Goal: Task Accomplishment & Management: Use online tool/utility

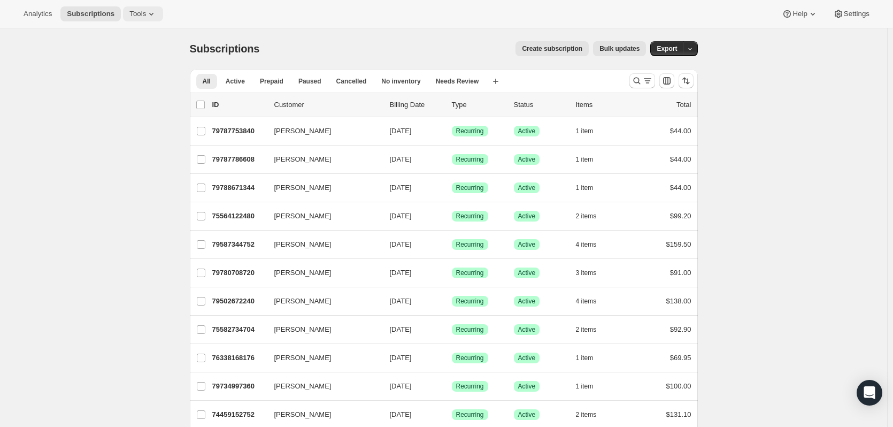
click at [134, 18] on span "Tools" at bounding box center [137, 14] width 17 height 9
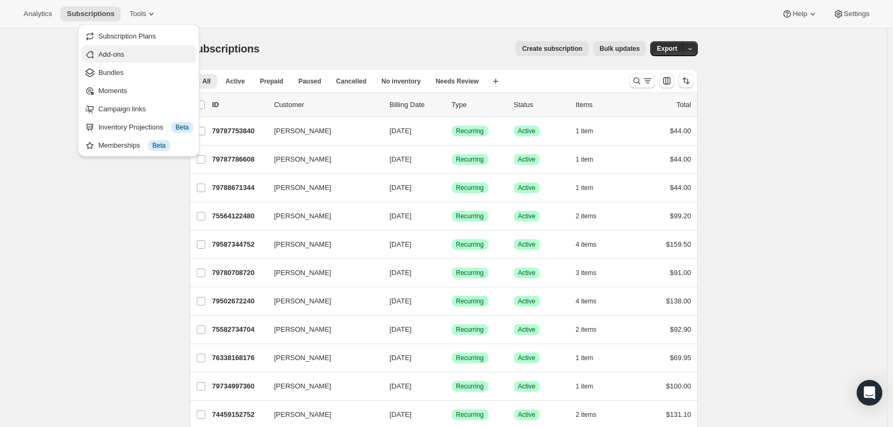
click at [124, 50] on span "Add-ons" at bounding box center [111, 54] width 26 height 8
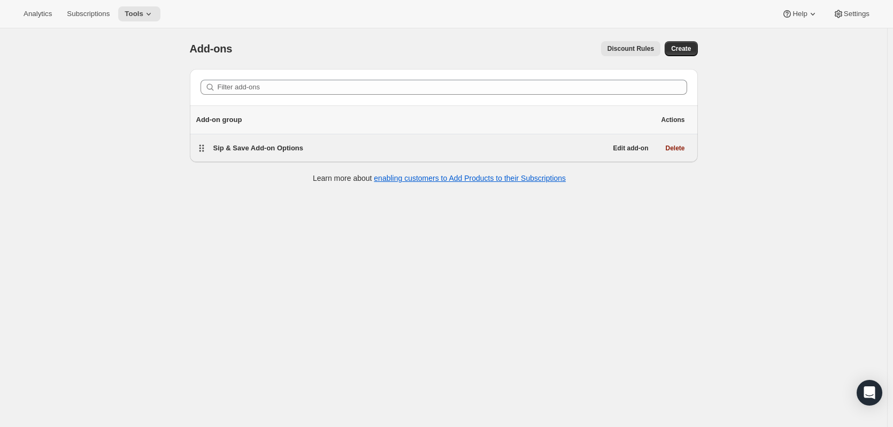
click at [250, 148] on span "Sip & Save Add-on Options" at bounding box center [258, 148] width 90 height 8
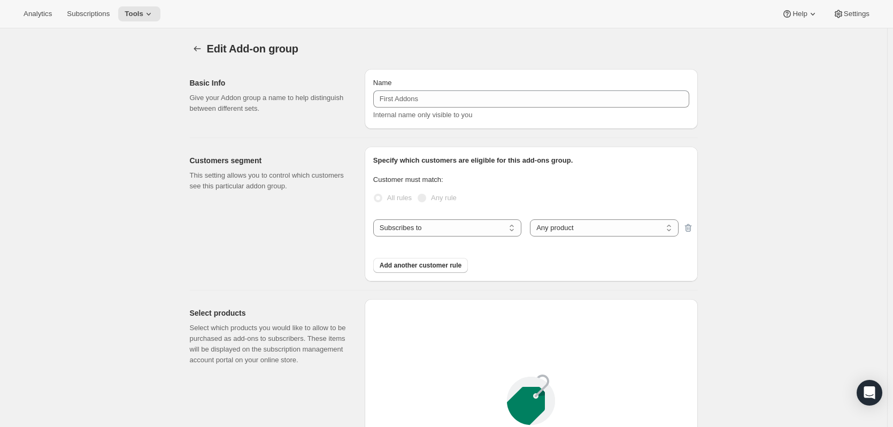
type input "Sip & Save Add-on Options"
select select "selectedProducts"
checkbox input "true"
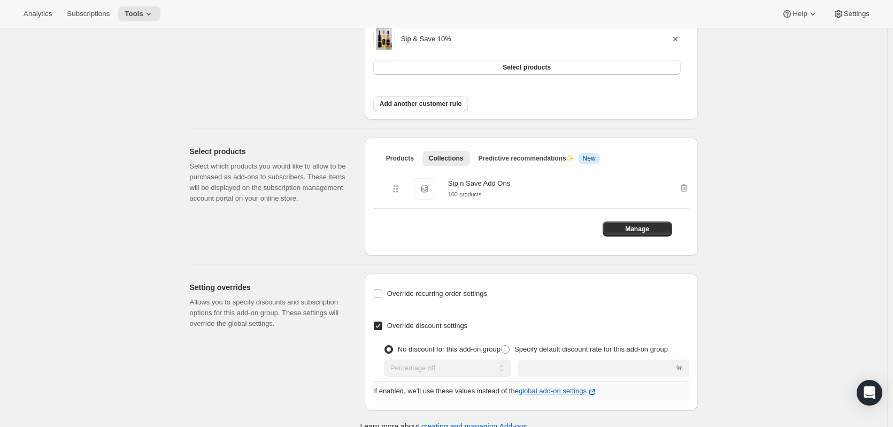
scroll to position [234, 0]
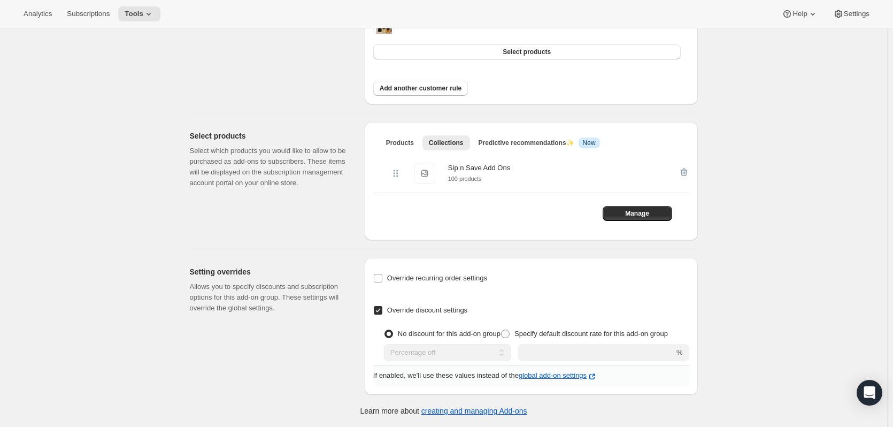
click at [463, 169] on div "Sip n Save Add Ons" at bounding box center [479, 168] width 62 height 11
click at [648, 217] on span "Manage" at bounding box center [637, 213] width 24 height 9
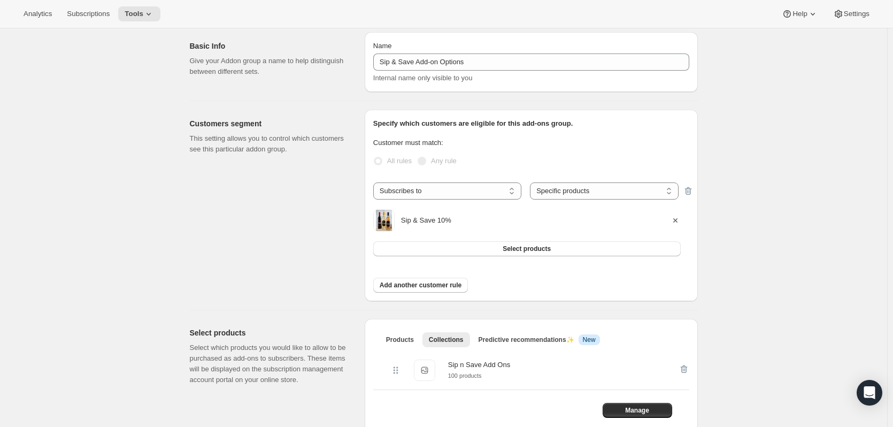
scroll to position [0, 0]
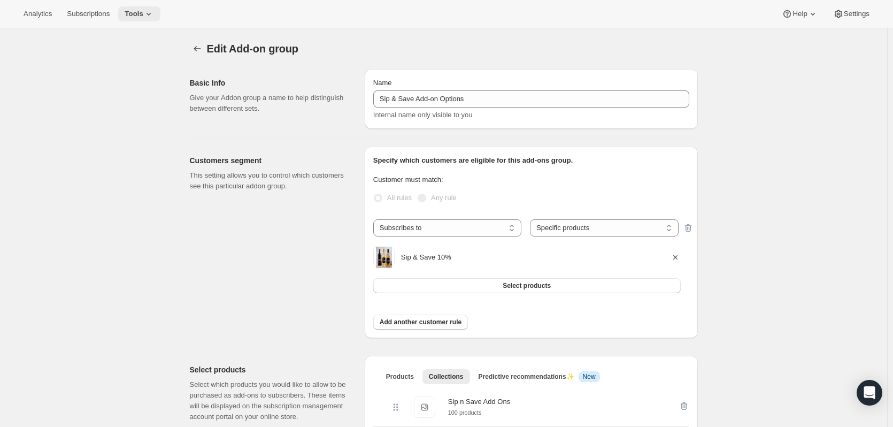
click at [149, 16] on icon at bounding box center [148, 14] width 11 height 11
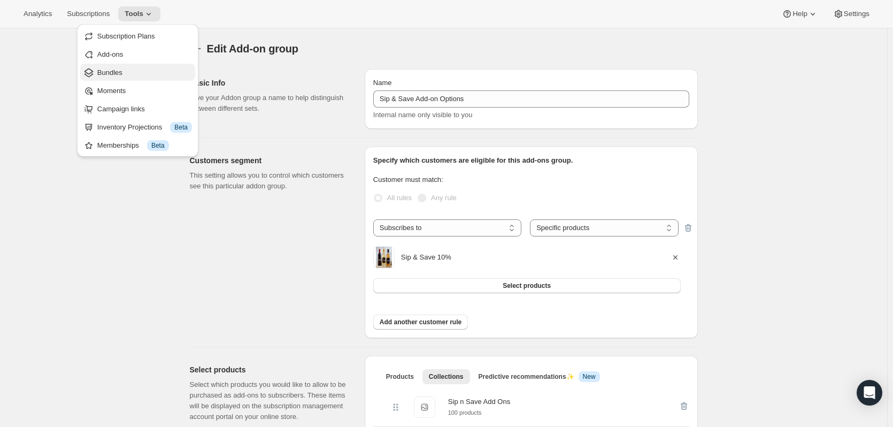
click at [126, 75] on span "Bundles" at bounding box center [144, 72] width 95 height 11
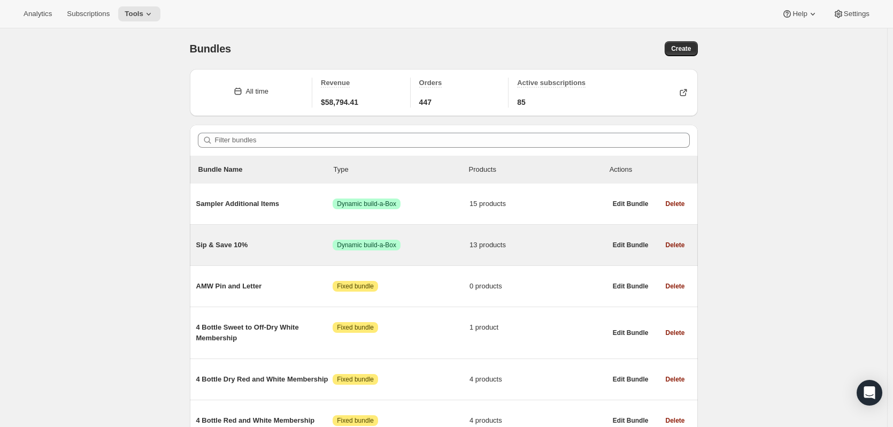
click at [241, 245] on span "Sip & Save 10%" at bounding box center [264, 245] width 137 height 11
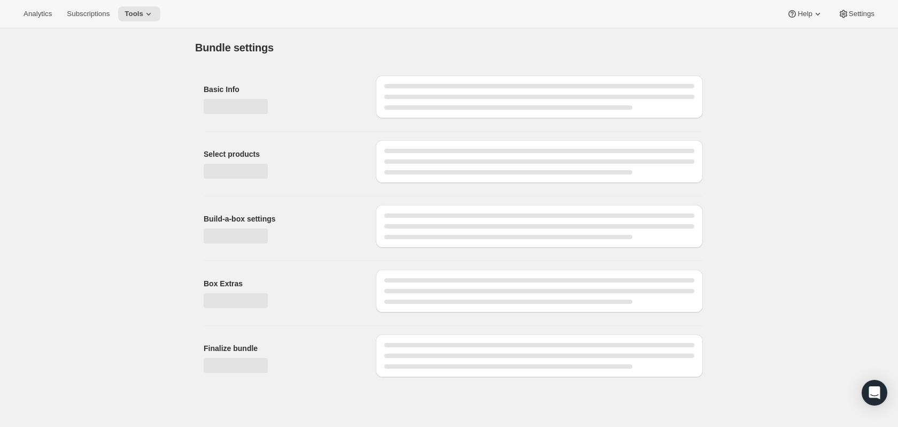
type input "Sip & Save 10%"
radio input "true"
select select "minMax"
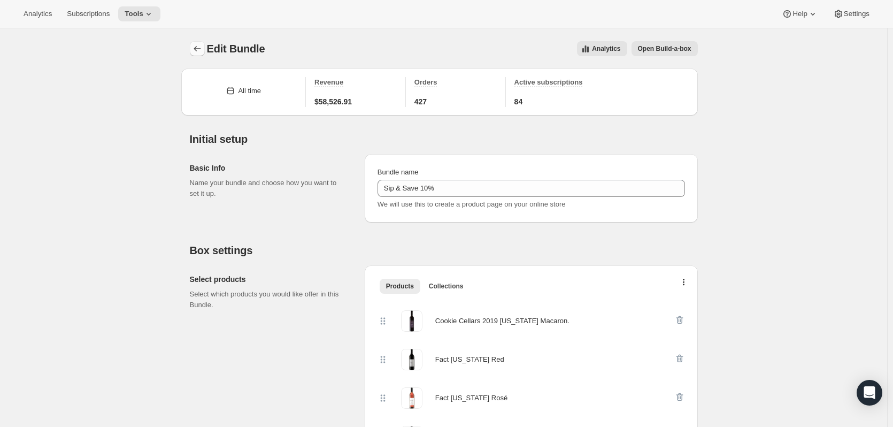
click at [199, 48] on icon "Bundles" at bounding box center [197, 48] width 11 height 11
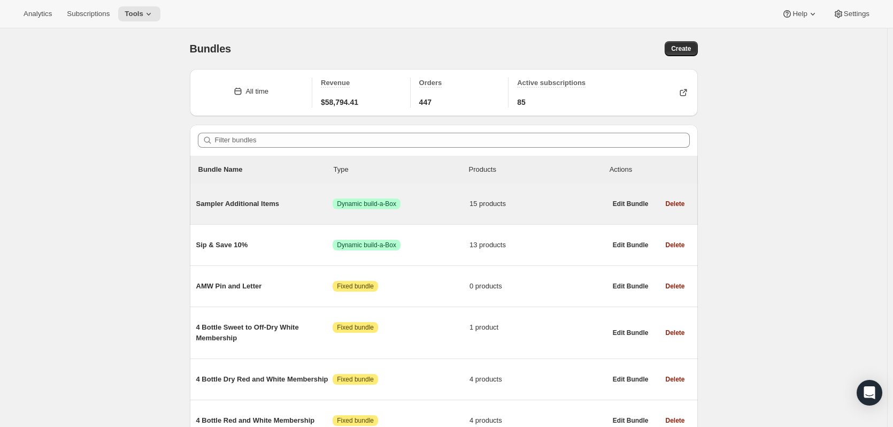
click at [254, 203] on span "Sampler Additional Items" at bounding box center [264, 203] width 137 height 11
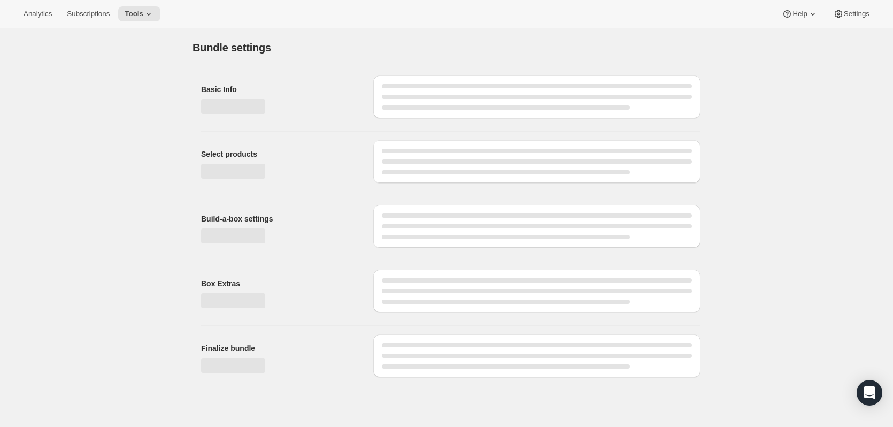
type input "Sampler Additional Items"
checkbox input "true"
select select "maxOnly"
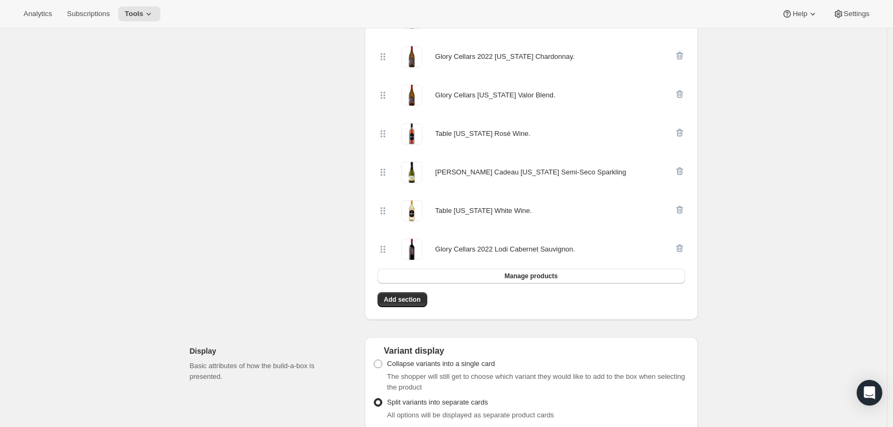
scroll to position [628, 0]
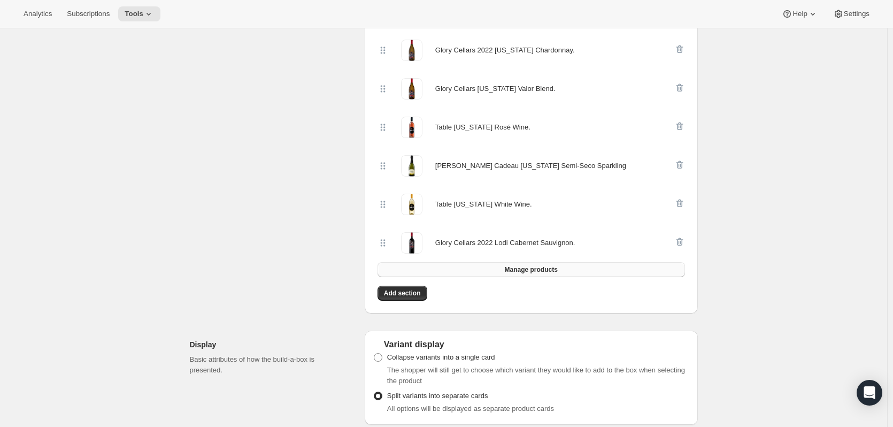
click at [527, 265] on span "Manage products" at bounding box center [530, 269] width 53 height 9
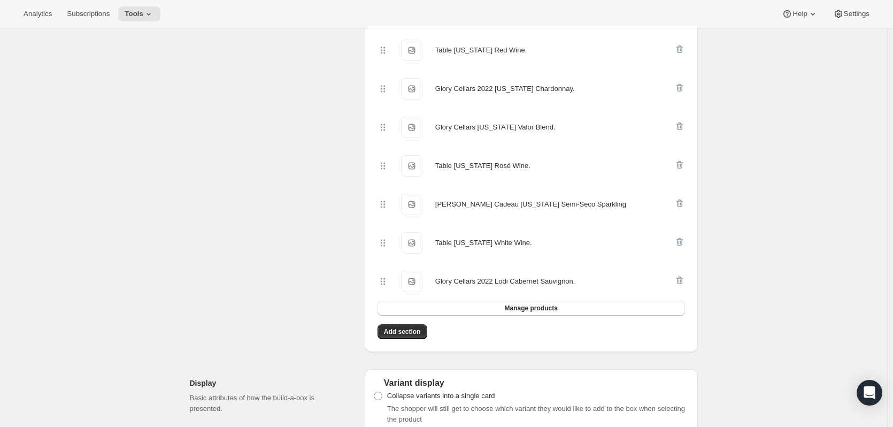
scroll to position [0, 0]
